Goal: Find specific page/section: Find specific page/section

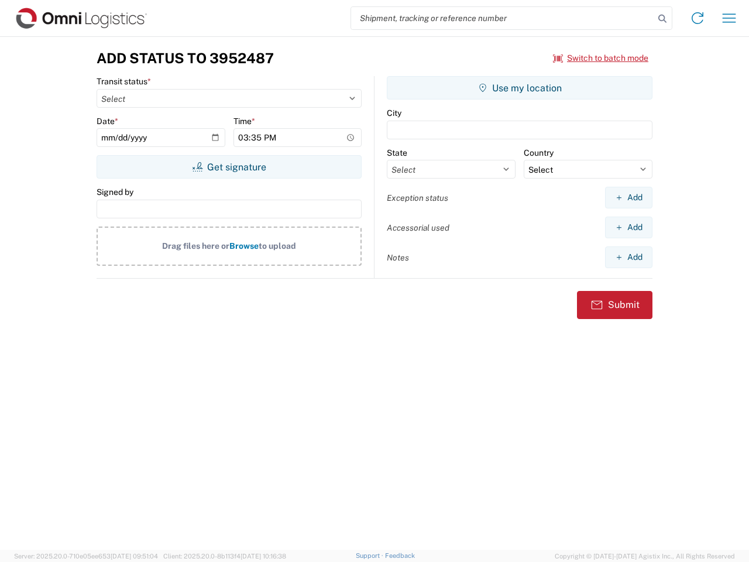
click at [503, 18] on input "search" at bounding box center [502, 18] width 303 height 22
click at [662, 19] on icon at bounding box center [662, 19] width 16 height 16
click at [698, 18] on icon at bounding box center [697, 18] width 19 height 19
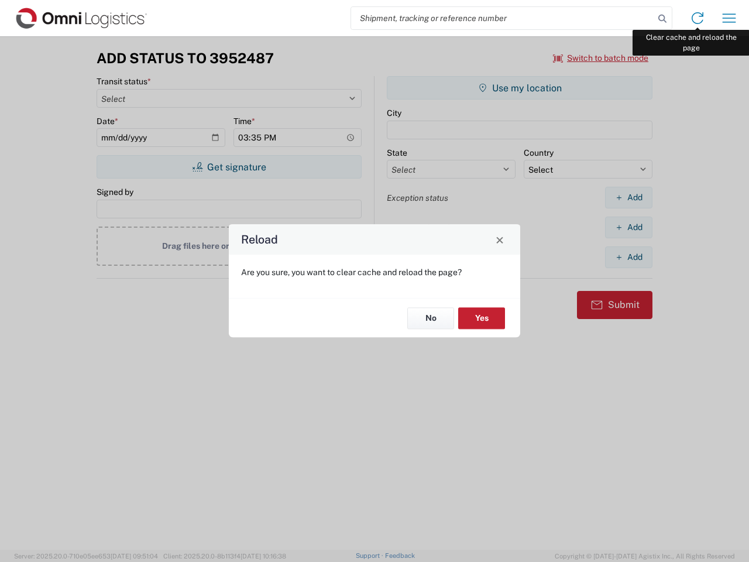
click at [729, 18] on div "Reload Are you sure, you want to clear cache and reload the page? No Yes" at bounding box center [374, 281] width 749 height 562
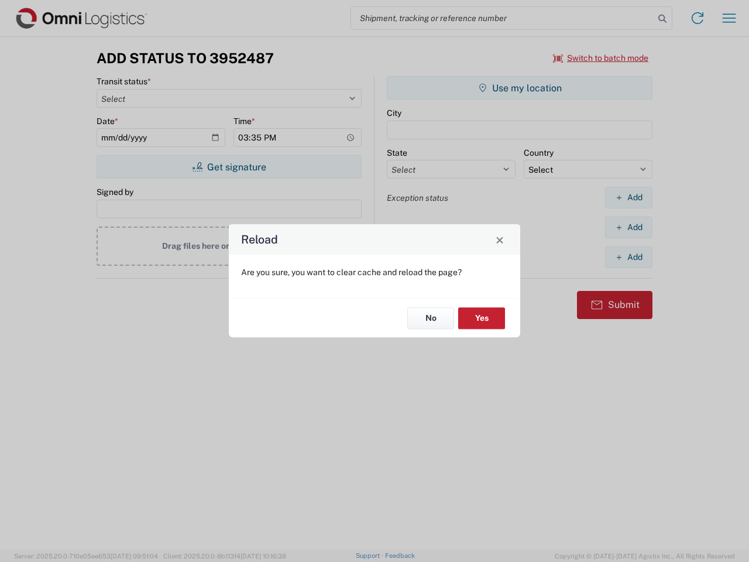
click at [601, 58] on div "Reload Are you sure, you want to clear cache and reload the page? No Yes" at bounding box center [374, 281] width 749 height 562
click at [229, 167] on div "Reload Are you sure, you want to clear cache and reload the page? No Yes" at bounding box center [374, 281] width 749 height 562
click at [520, 88] on div "Reload Are you sure, you want to clear cache and reload the page? No Yes" at bounding box center [374, 281] width 749 height 562
click at [628, 197] on div "Reload Are you sure, you want to clear cache and reload the page? No Yes" at bounding box center [374, 281] width 749 height 562
click at [628, 227] on div "Reload Are you sure, you want to clear cache and reload the page? No Yes" at bounding box center [374, 281] width 749 height 562
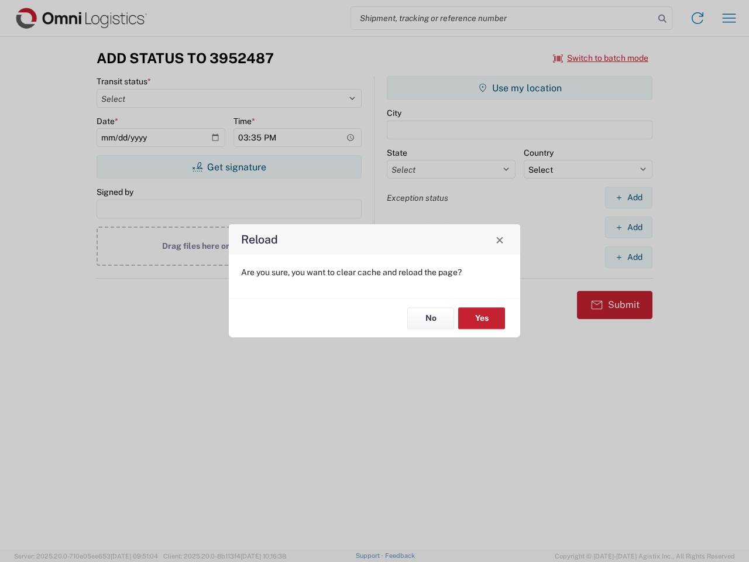
click at [628, 257] on div "Reload Are you sure, you want to clear cache and reload the page? No Yes" at bounding box center [374, 281] width 749 height 562
